Goal: Navigation & Orientation: Understand site structure

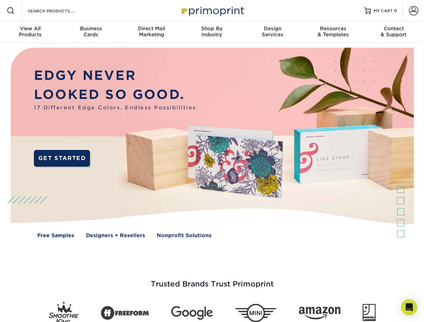
click at [212, 161] on img at bounding box center [212, 148] width 420 height 210
click at [11, 11] on span at bounding box center [11, 11] width 8 height 8
click at [413, 11] on span at bounding box center [413, 10] width 9 height 9
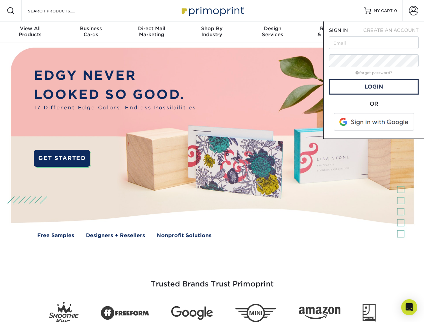
click at [30, 32] on div "View All Products" at bounding box center [30, 32] width 60 height 12
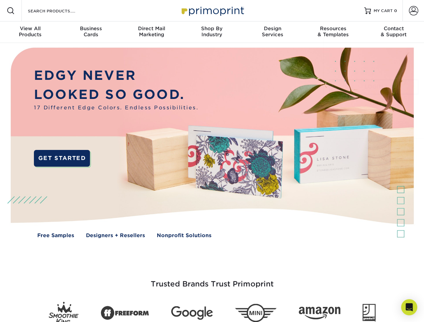
click at [91, 32] on div "Business Cards" at bounding box center [90, 32] width 60 height 12
click at [151, 32] on div "Direct Mail Marketing" at bounding box center [151, 32] width 60 height 12
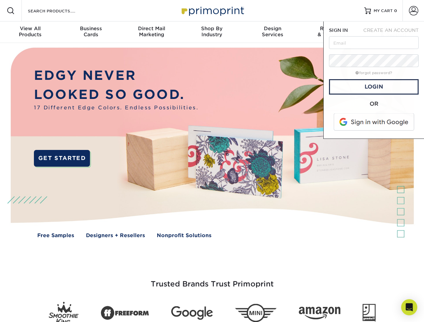
click at [212, 32] on div "Shop By Industry" at bounding box center [212, 32] width 60 height 12
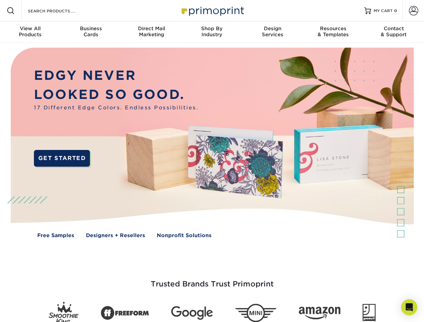
click at [273, 32] on div "Design Services" at bounding box center [273, 32] width 60 height 12
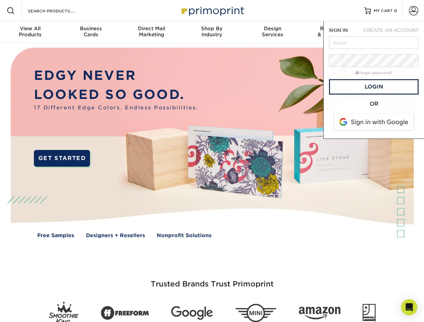
click at [333, 32] on span "SIGN IN" at bounding box center [338, 30] width 19 height 5
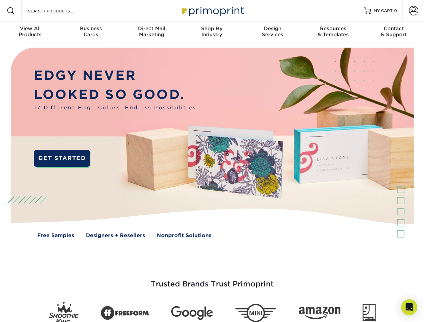
click at [394, 32] on div "Contact & Support" at bounding box center [394, 32] width 60 height 12
